Goal: Task Accomplishment & Management: Manage account settings

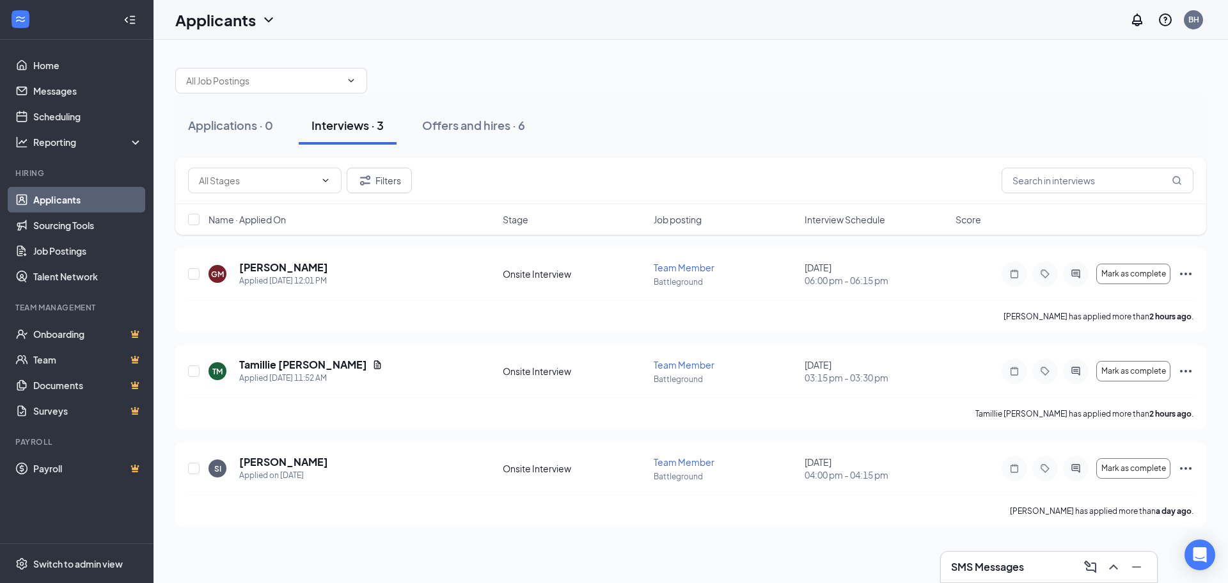
click at [848, 221] on span "Interview Schedule" at bounding box center [844, 219] width 81 height 13
click at [847, 221] on span "Interview Schedule" at bounding box center [844, 219] width 81 height 13
click at [279, 268] on h5 "[PERSON_NAME]" at bounding box center [283, 267] width 89 height 14
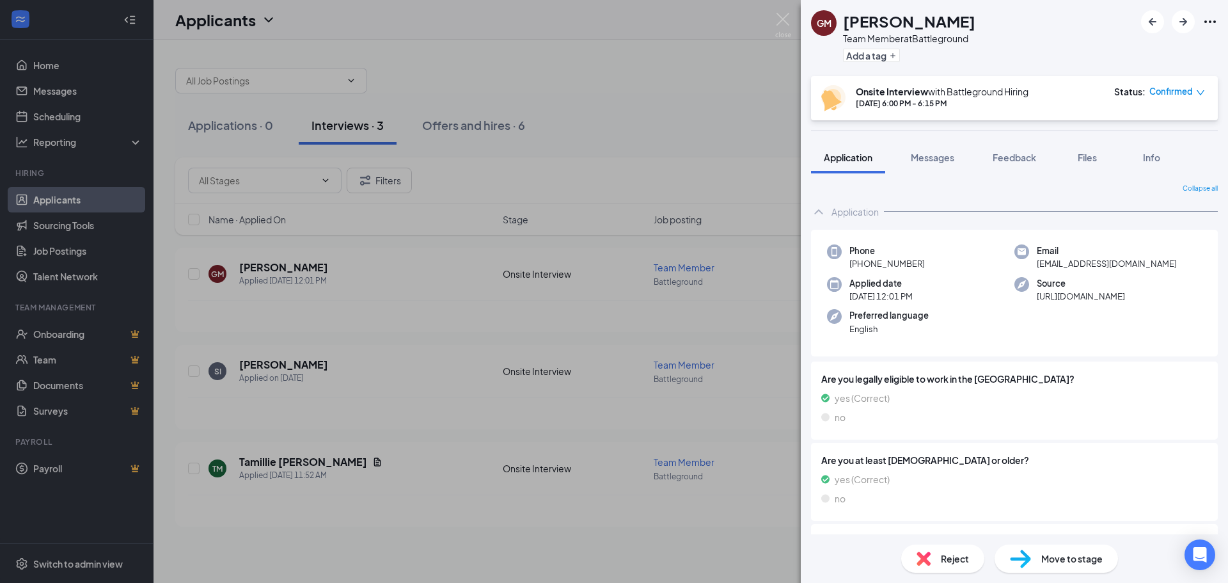
click at [679, 217] on div "GM [PERSON_NAME] Team Member at Battleground Add a tag Onsite Interview with Ba…" at bounding box center [614, 291] width 1228 height 583
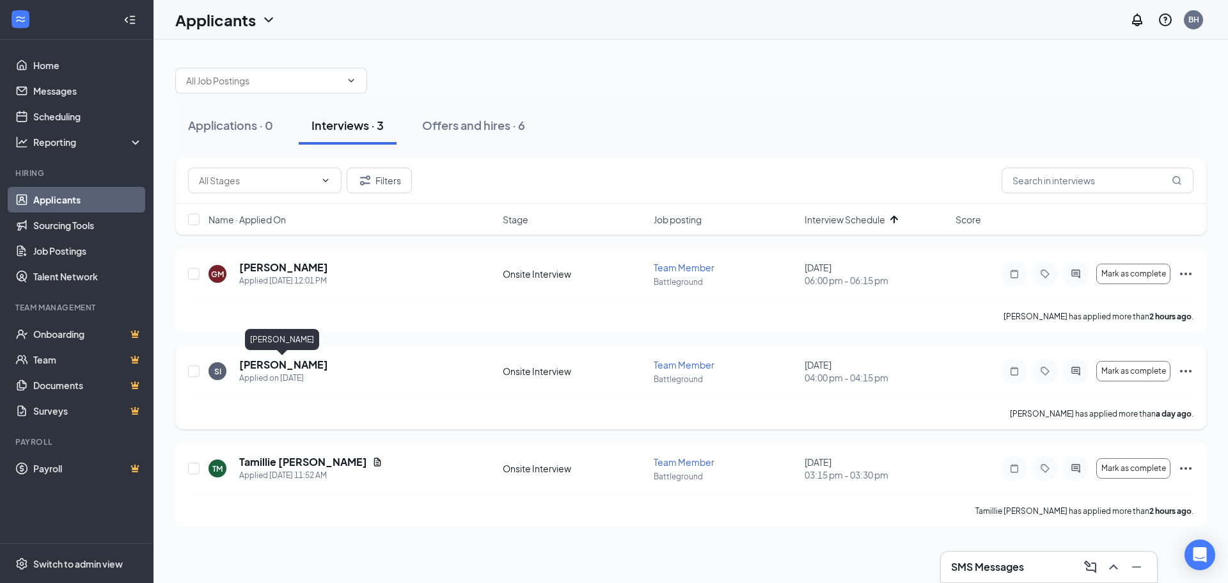
click at [302, 364] on h5 "[PERSON_NAME]" at bounding box center [283, 364] width 89 height 14
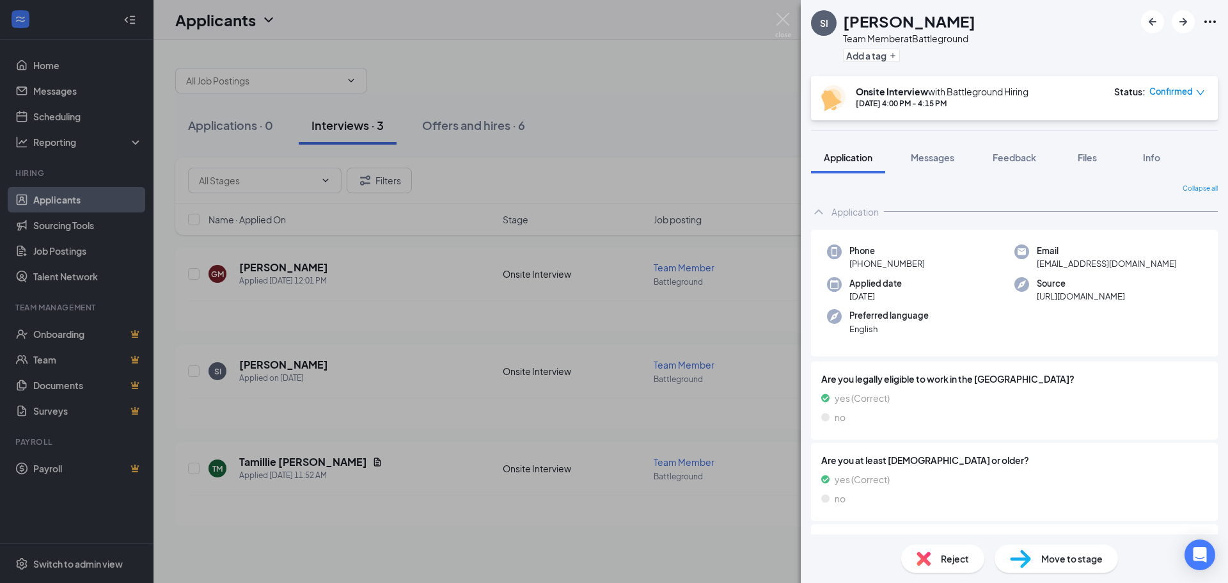
click at [703, 262] on div "SI [PERSON_NAME] Team Member at Battleground Add a tag Onsite Interview with Ba…" at bounding box center [614, 291] width 1228 height 583
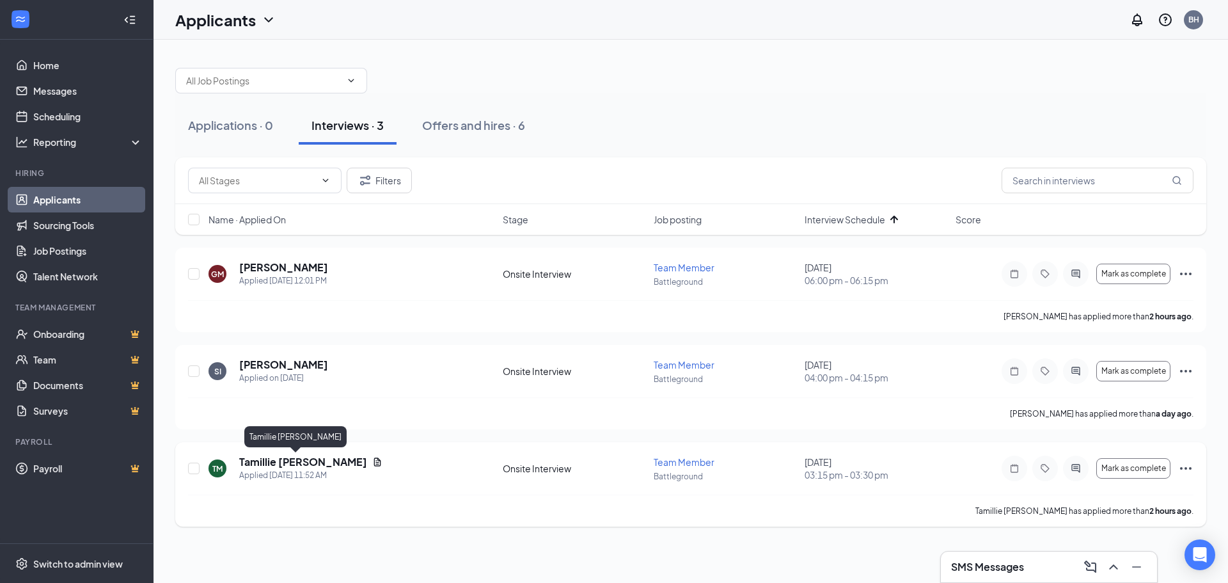
click at [286, 465] on h5 "Tamillie [PERSON_NAME]" at bounding box center [303, 462] width 128 height 14
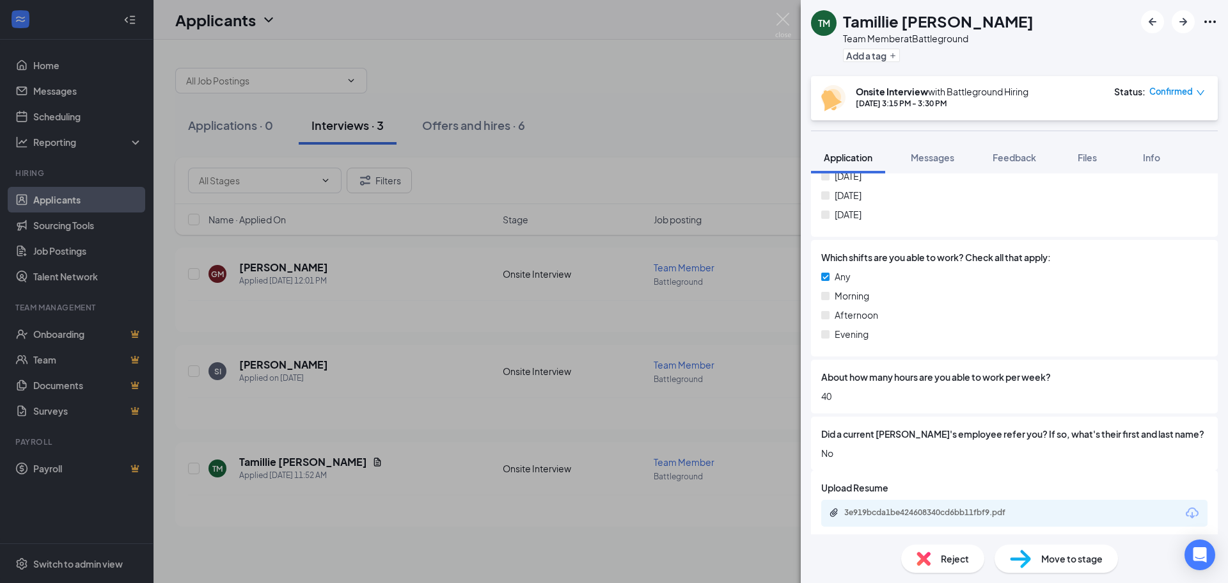
scroll to position [732, 0]
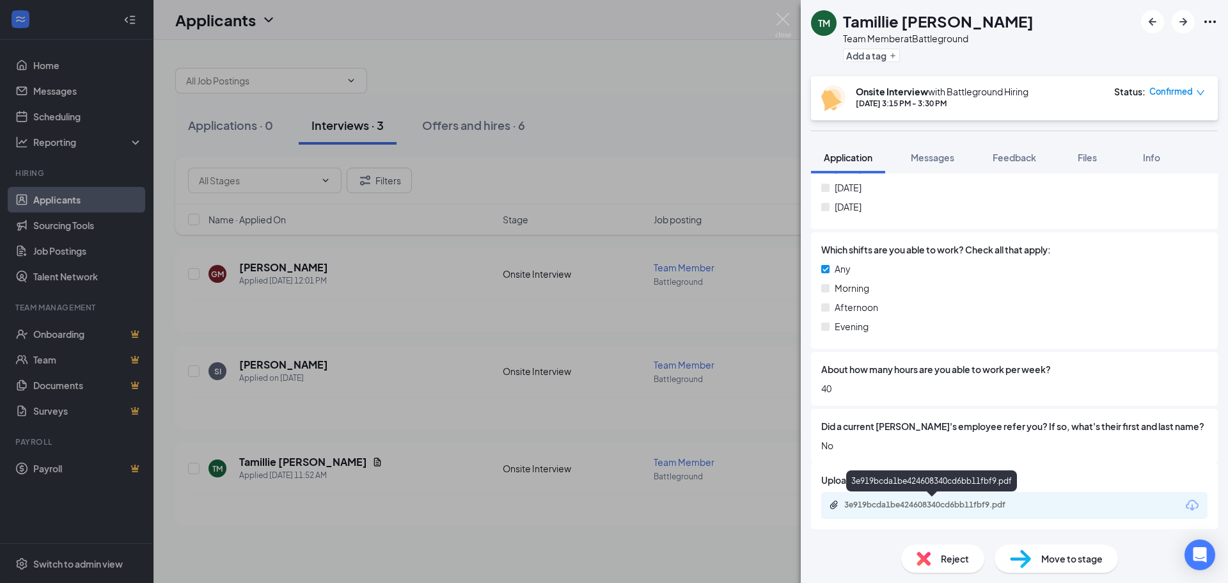
click at [889, 503] on div "3e919bcda1be424608340cd6bb11fbf9.pdf" at bounding box center [933, 504] width 179 height 10
